Goal: Transaction & Acquisition: Book appointment/travel/reservation

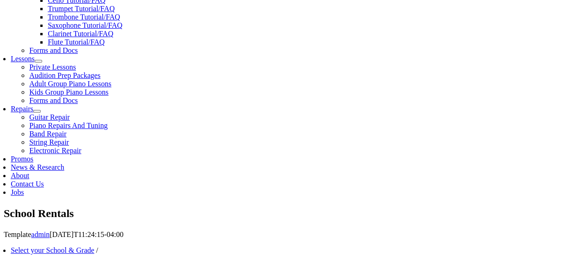
scroll to position [393, 0]
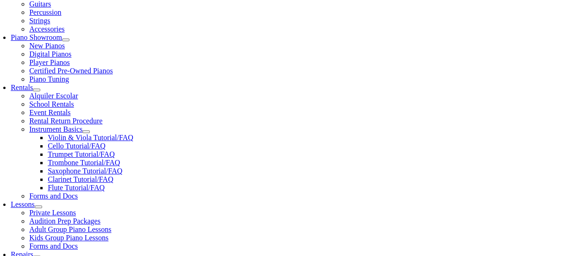
scroll to position [260, 0]
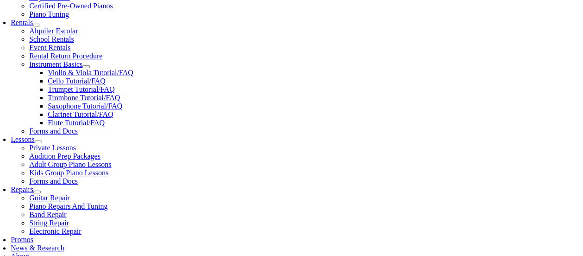
scroll to position [274, 0]
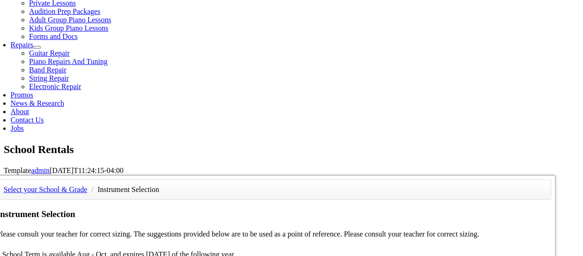
scroll to position [465, 0]
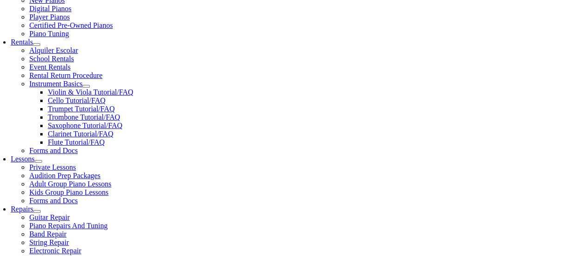
scroll to position [304, 0]
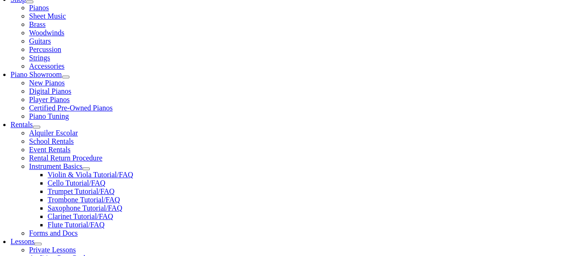
type input "1"
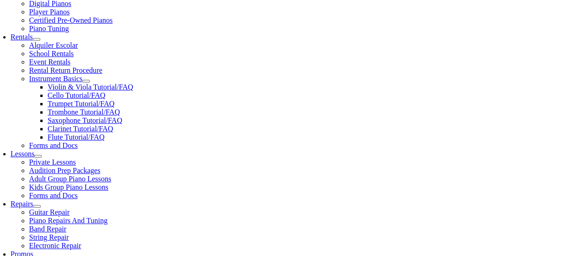
scroll to position [301, 0]
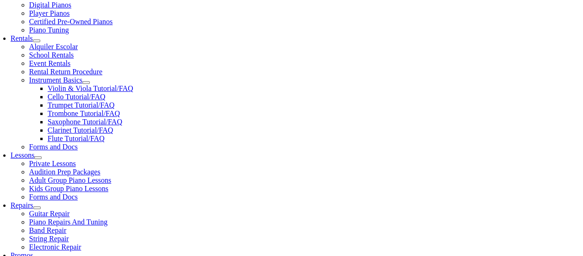
type input "Kennedy"
type input "Gulli"
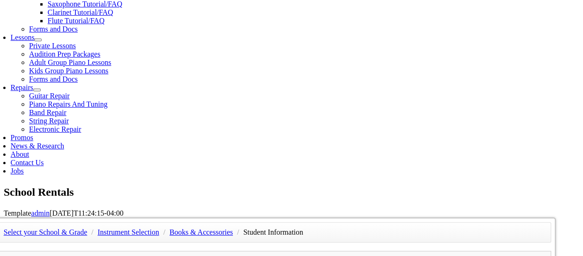
scroll to position [417, 0]
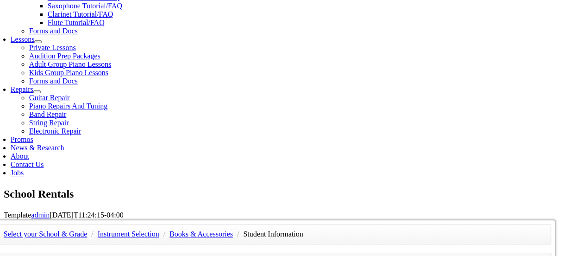
type input "06/23/1984"
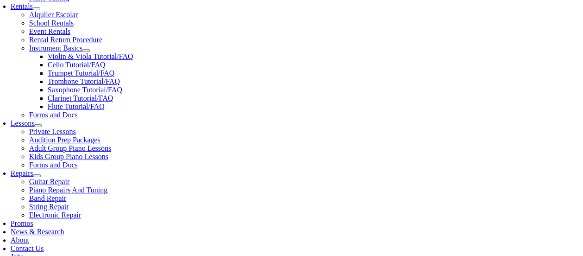
scroll to position [357, 0]
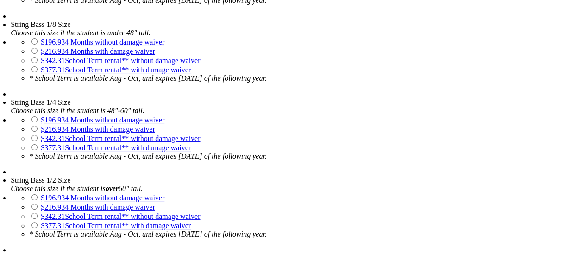
scroll to position [465, 0]
